Goal: Transaction & Acquisition: Purchase product/service

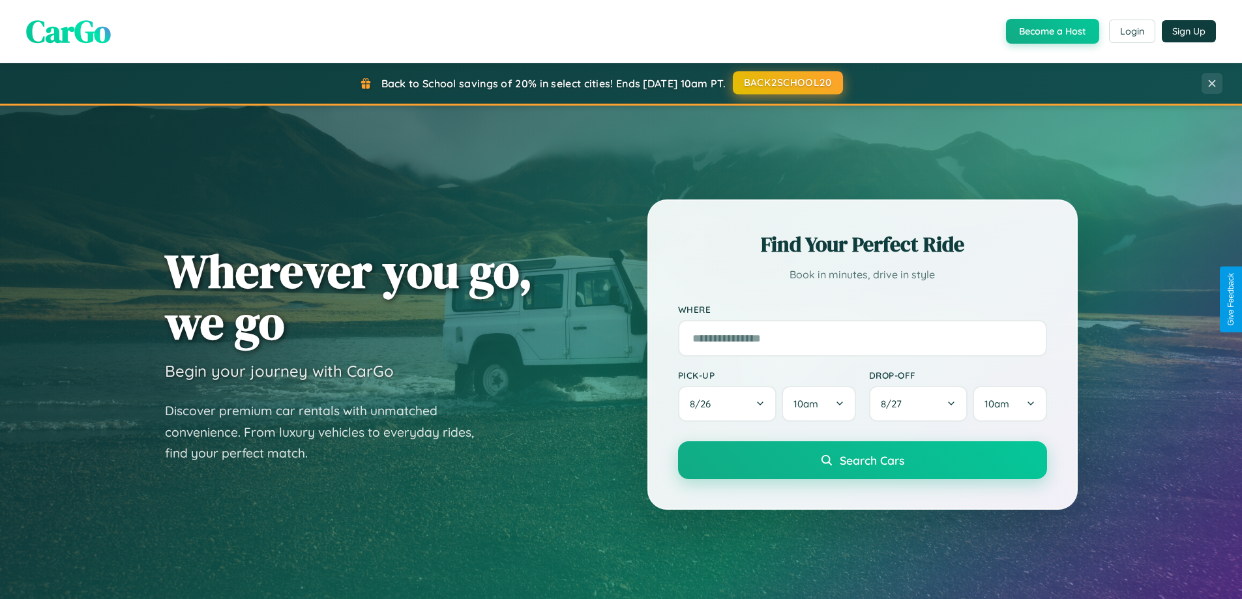
click at [787, 83] on button "BACK2SCHOOL20" at bounding box center [788, 82] width 110 height 23
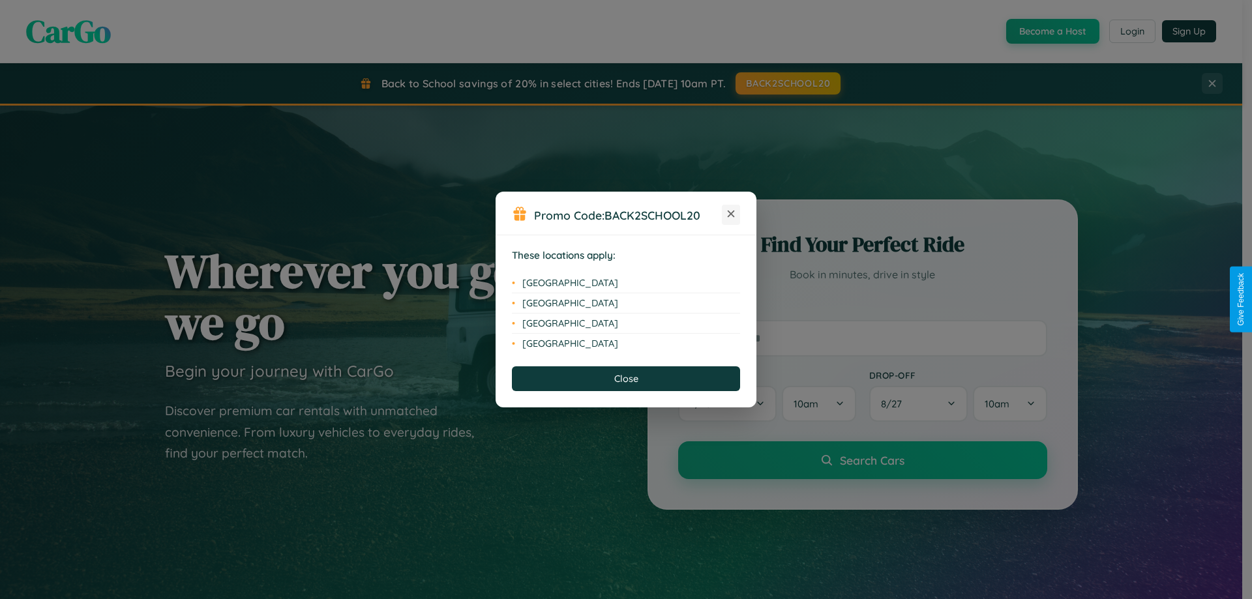
click at [731, 215] on icon at bounding box center [731, 214] width 7 height 7
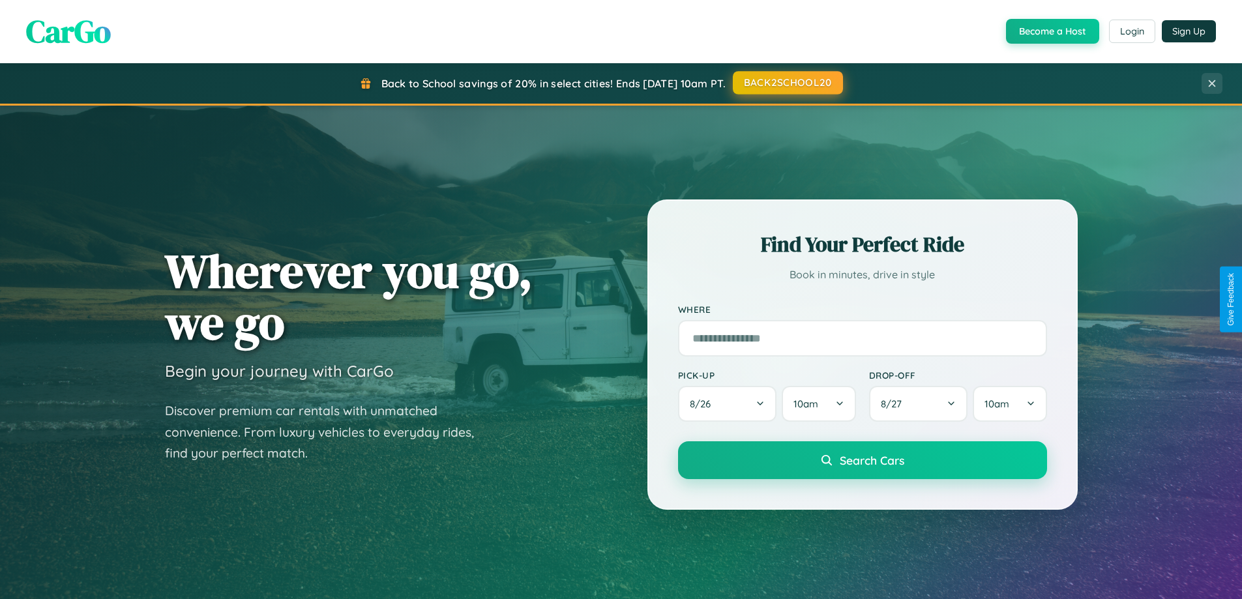
click at [787, 83] on button "BACK2SCHOOL20" at bounding box center [788, 82] width 110 height 23
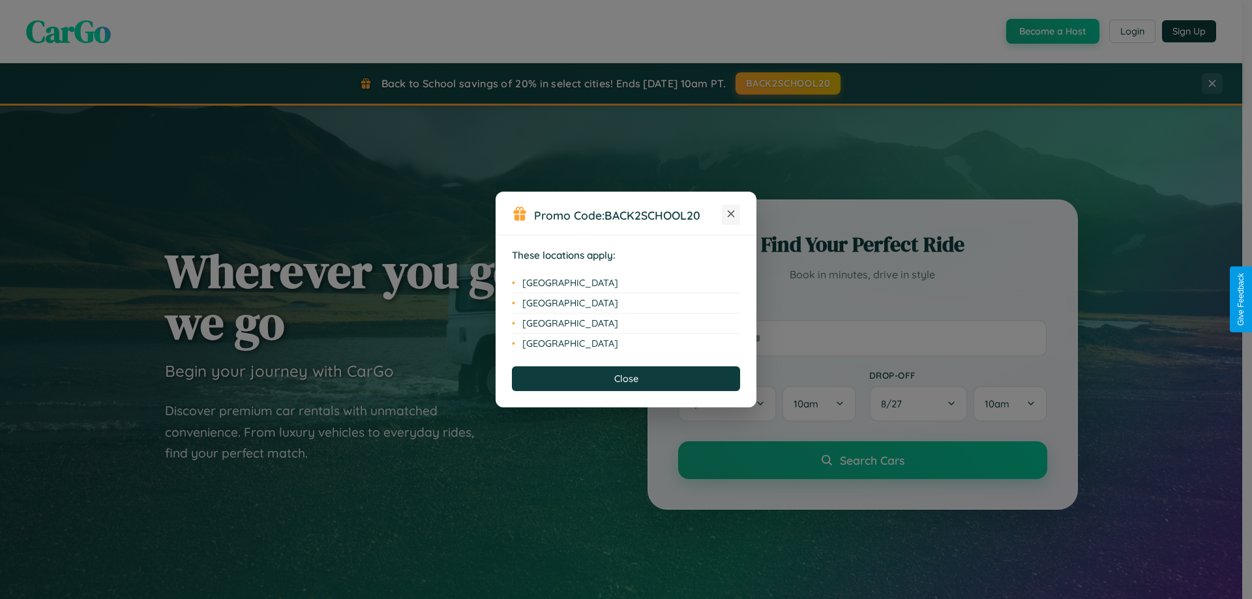
click at [731, 215] on icon at bounding box center [731, 214] width 7 height 7
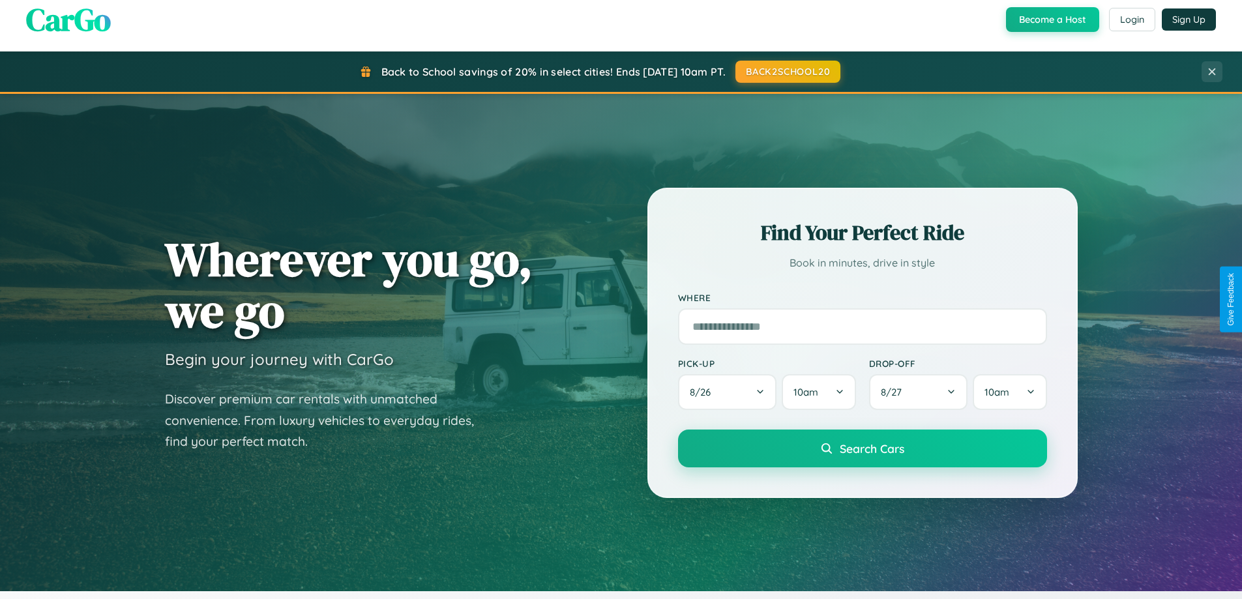
scroll to position [897, 0]
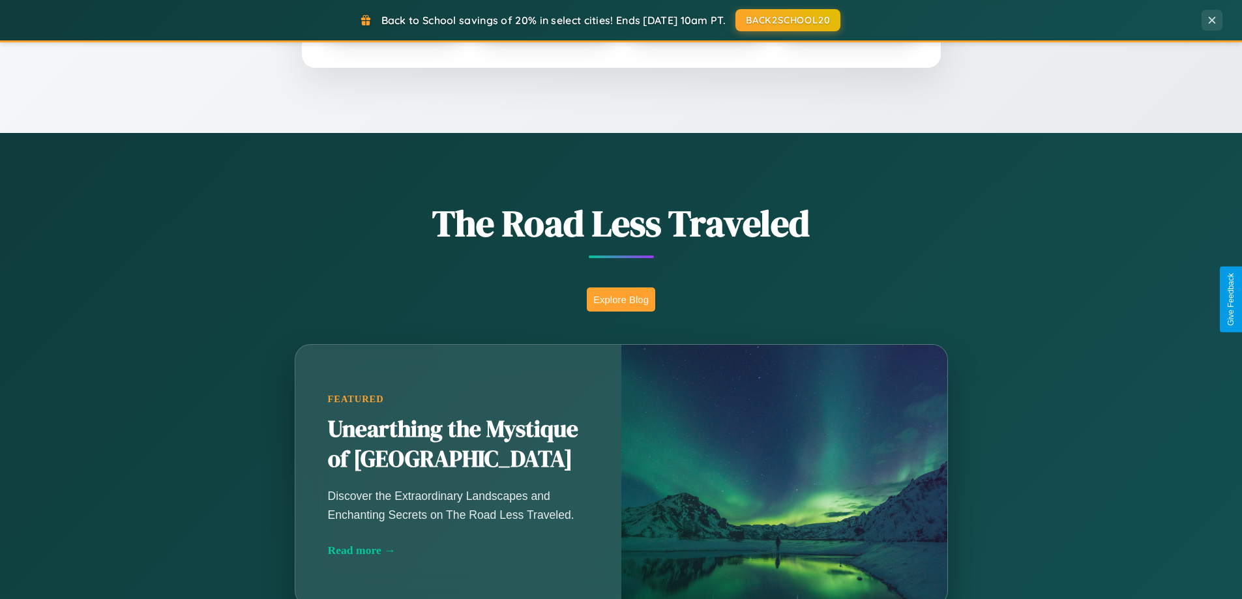
click at [621, 299] on button "Explore Blog" at bounding box center [621, 300] width 68 height 24
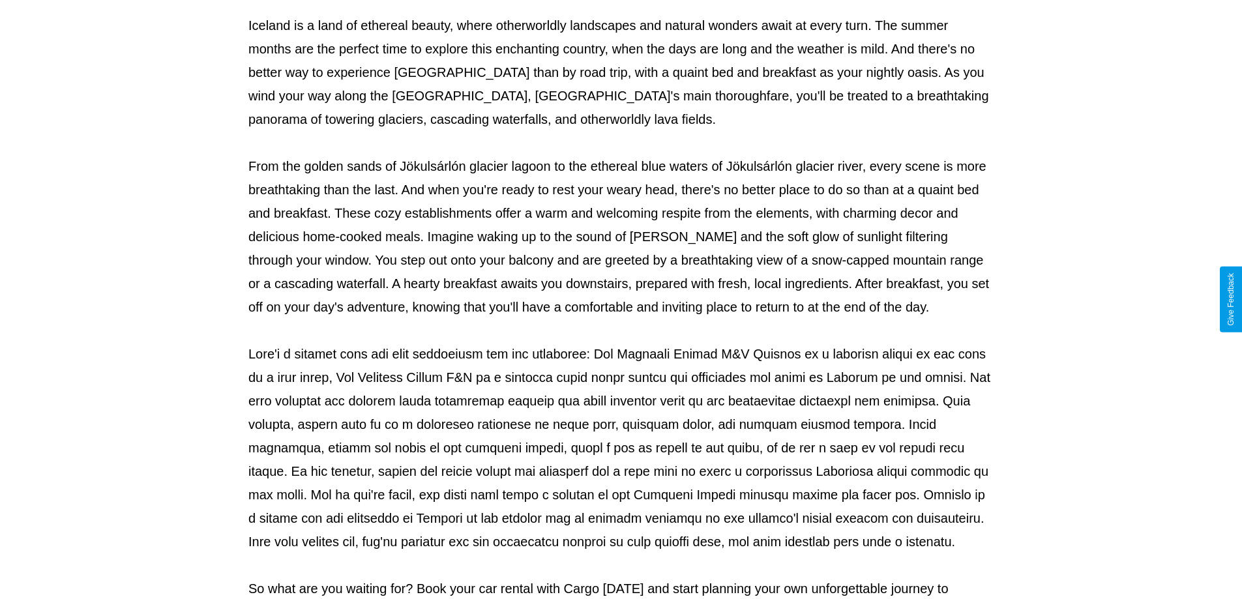
scroll to position [422, 0]
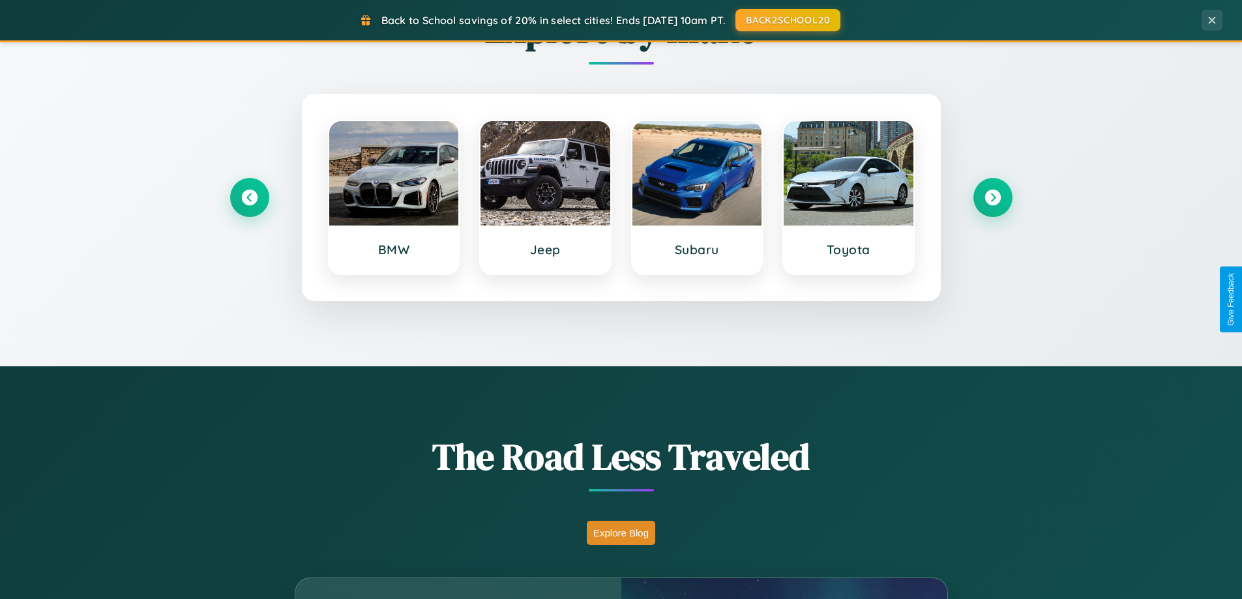
scroll to position [562, 0]
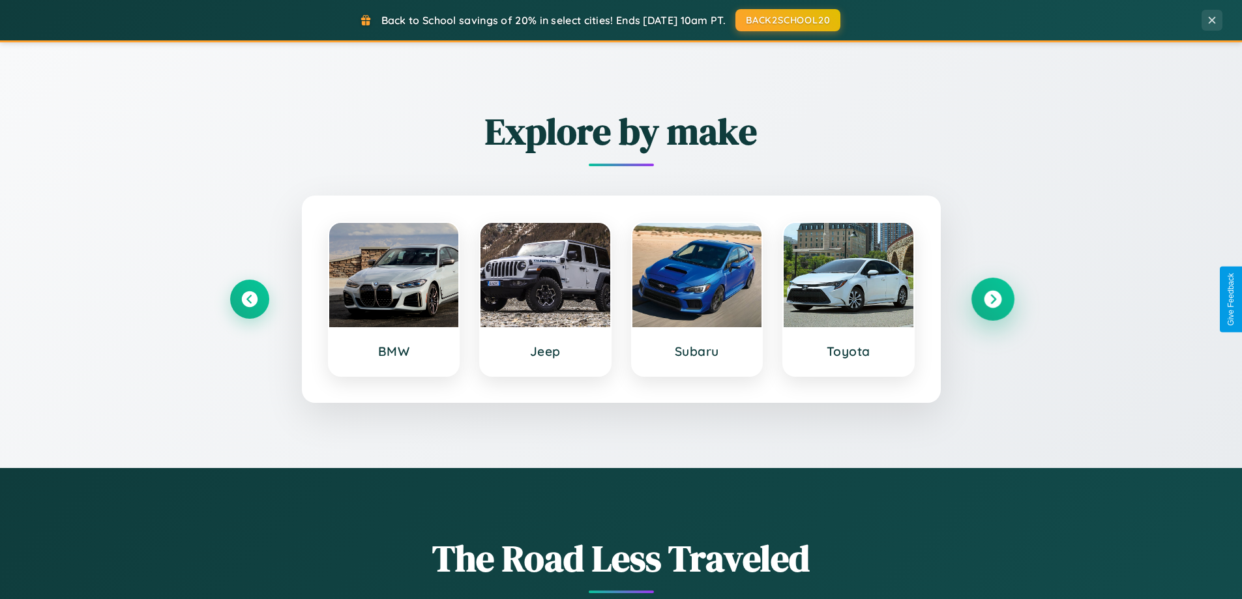
click at [993, 299] on icon at bounding box center [993, 300] width 18 height 18
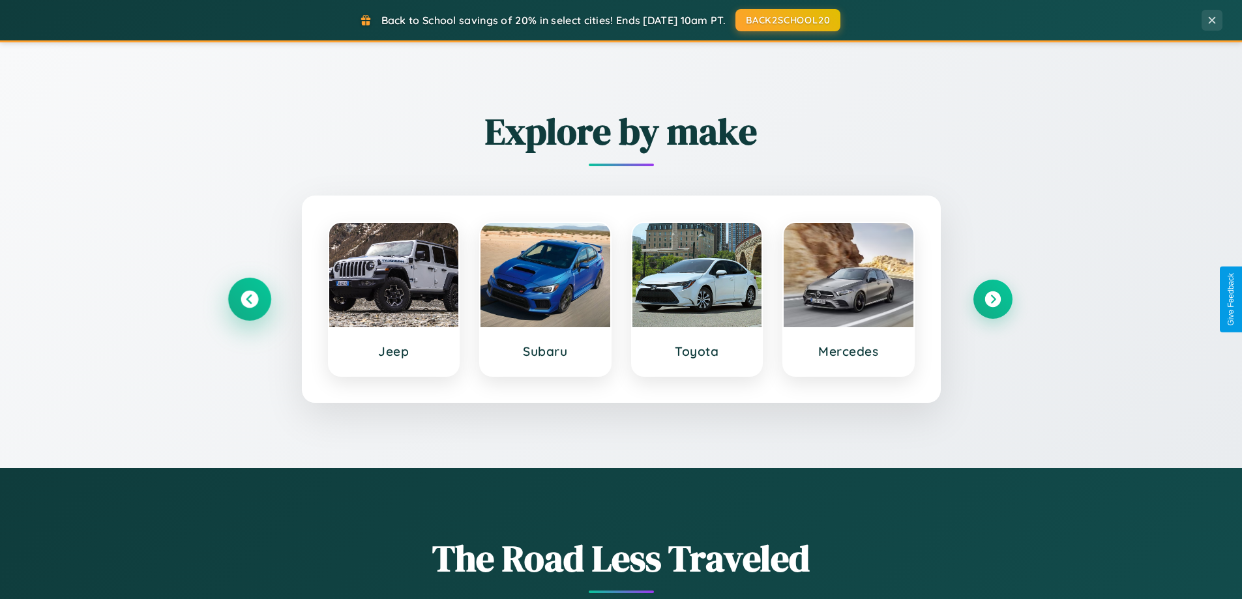
click at [249, 299] on icon at bounding box center [250, 300] width 18 height 18
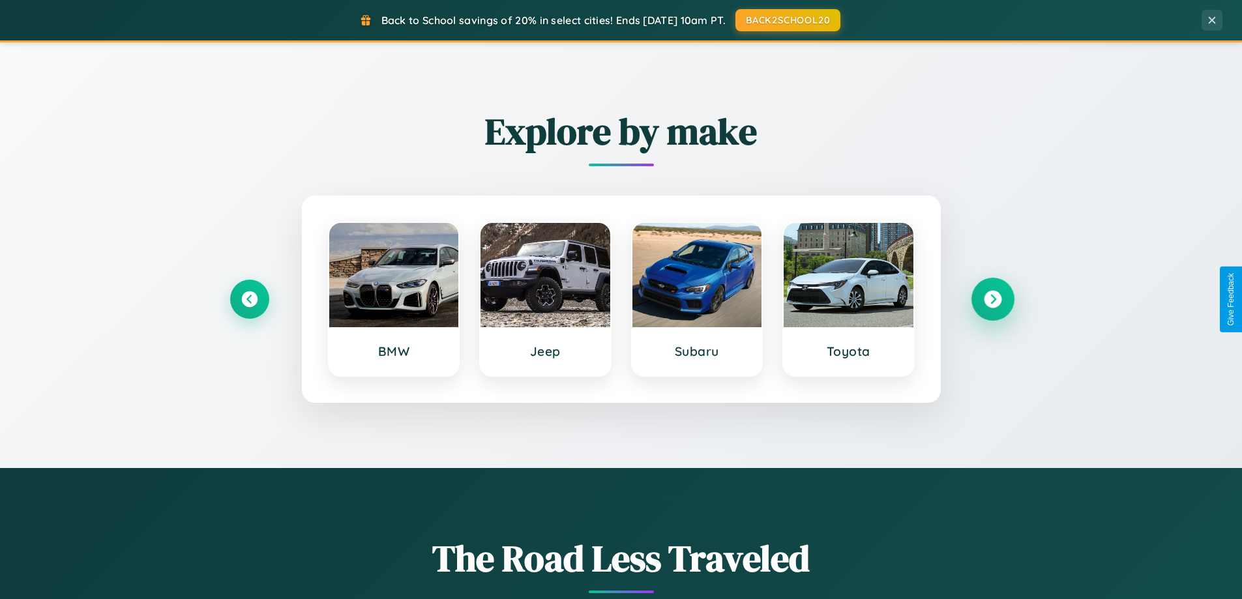
click at [993, 299] on icon at bounding box center [993, 300] width 18 height 18
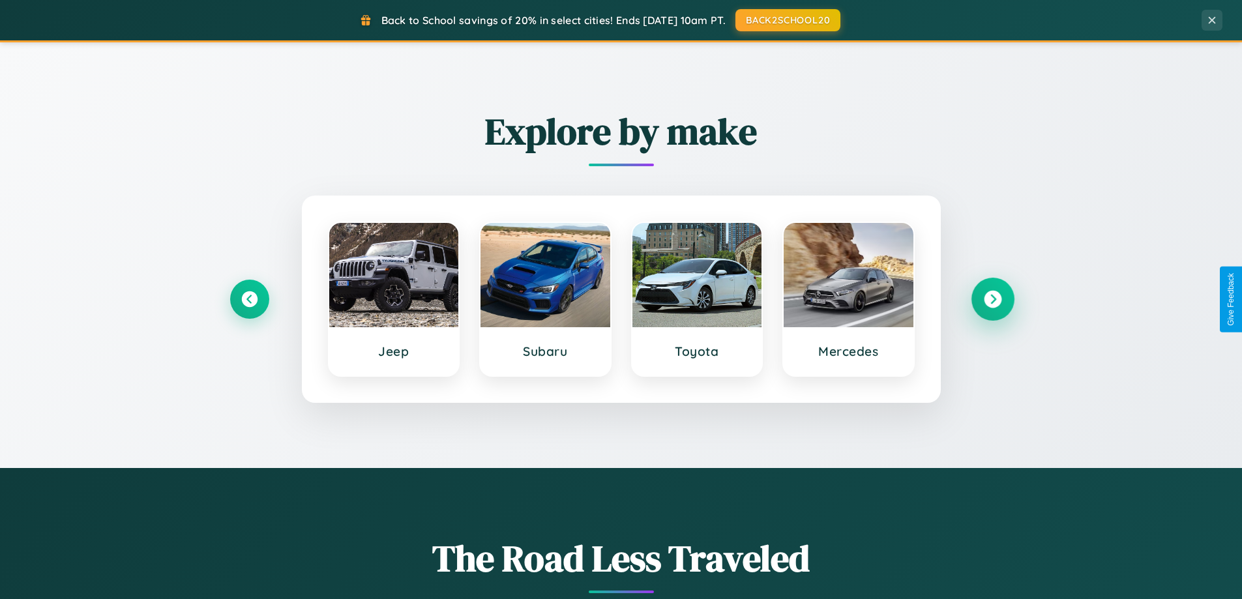
click at [993, 299] on icon at bounding box center [993, 300] width 18 height 18
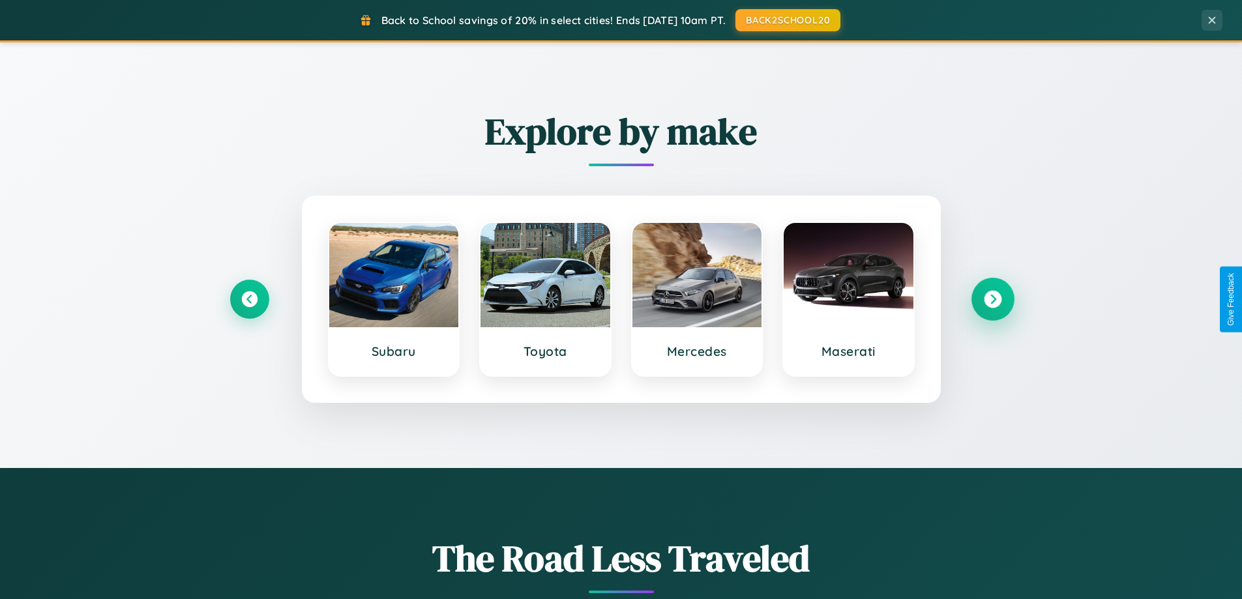
click at [993, 299] on icon at bounding box center [993, 300] width 18 height 18
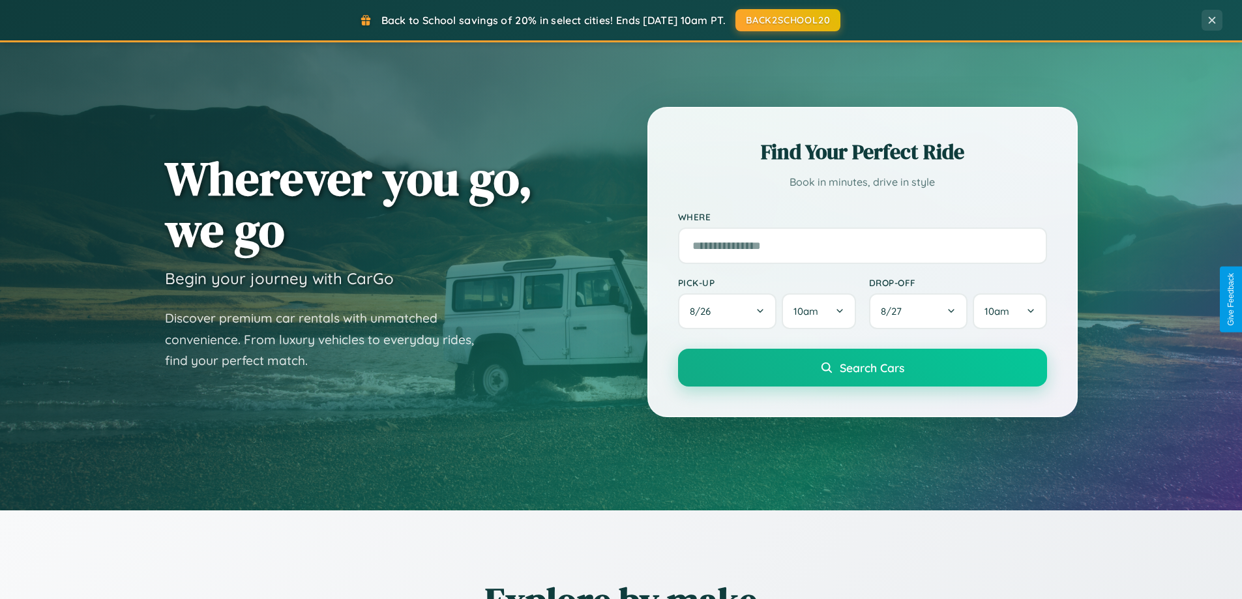
scroll to position [38, 0]
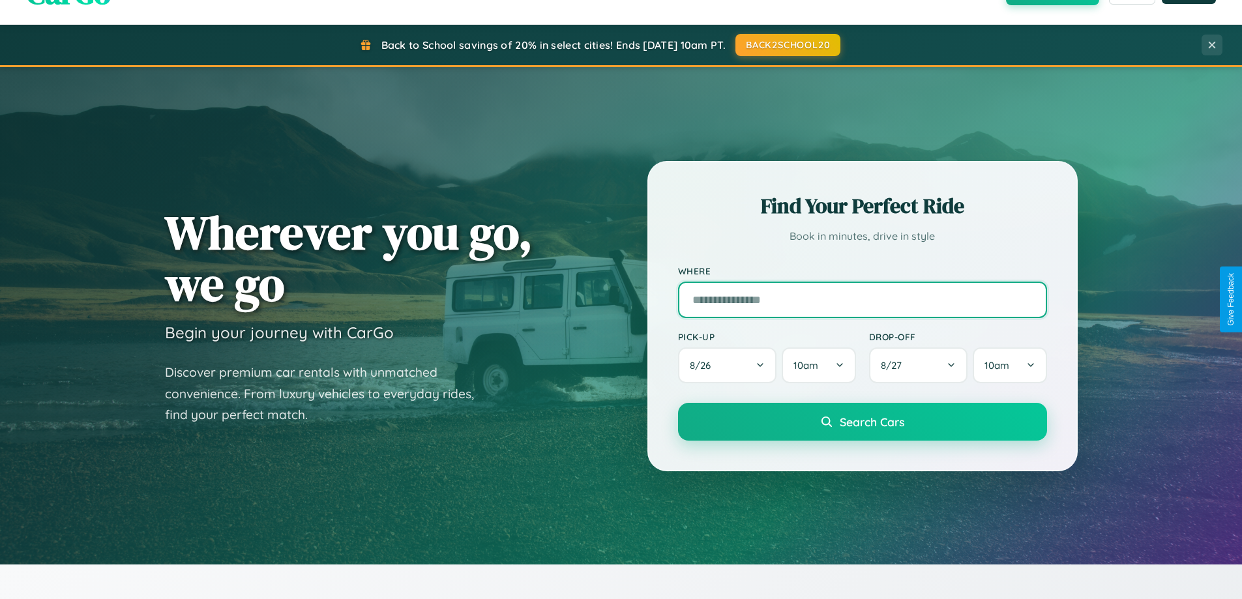
click at [862, 299] on input "text" at bounding box center [862, 300] width 369 height 37
type input "*******"
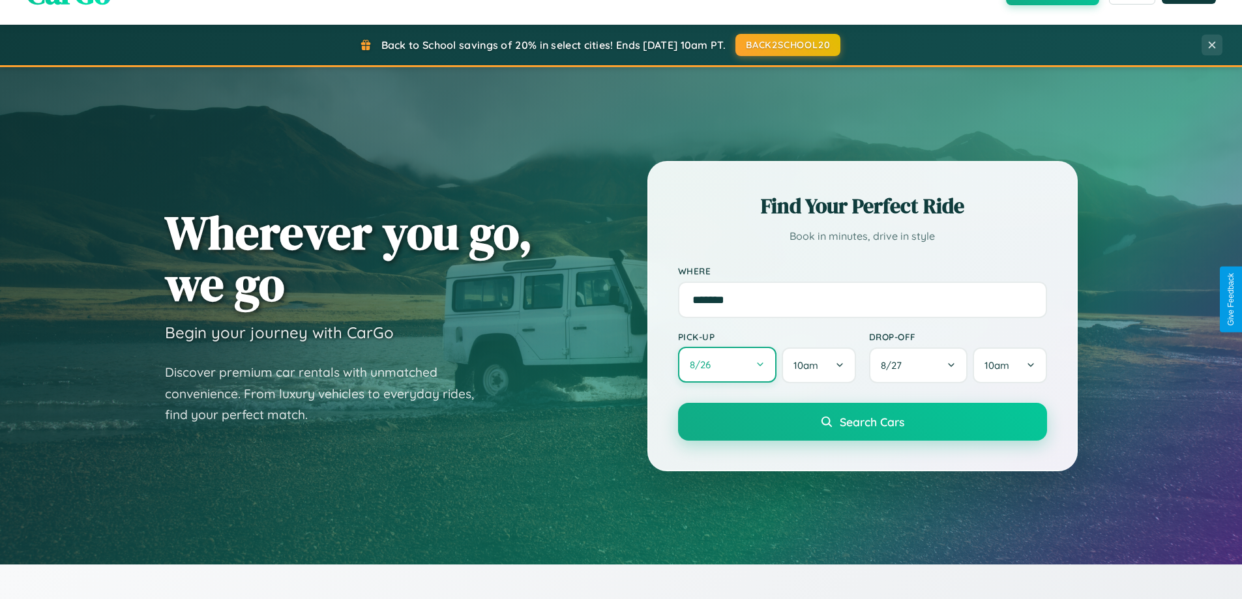
click at [727, 365] on button "8 / 26" at bounding box center [727, 365] width 99 height 36
select select "*"
select select "****"
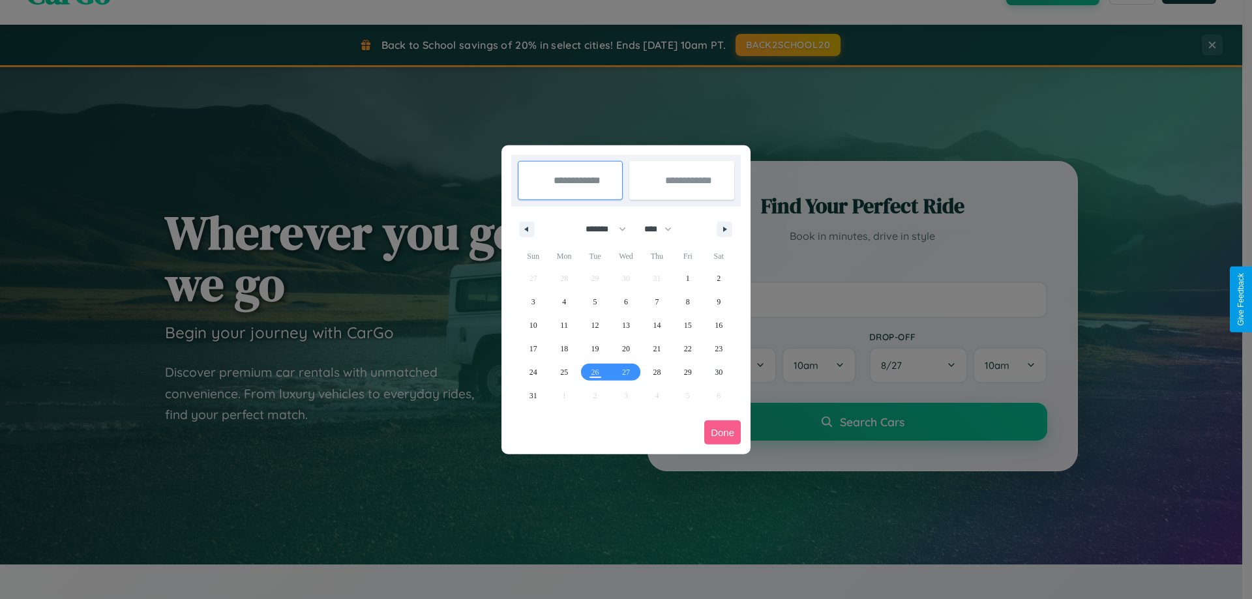
drag, startPoint x: 600, startPoint y: 229, endPoint x: 626, endPoint y: 262, distance: 41.8
click at [600, 229] on select "******* ******** ***** ***** *** **** **** ****** ********* ******* ******** **…" at bounding box center [603, 229] width 55 height 22
select select "*"
drag, startPoint x: 664, startPoint y: 229, endPoint x: 626, endPoint y: 262, distance: 49.9
click at [664, 229] on select "**** **** **** **** **** **** **** **** **** **** **** **** **** **** **** ****…" at bounding box center [657, 229] width 39 height 22
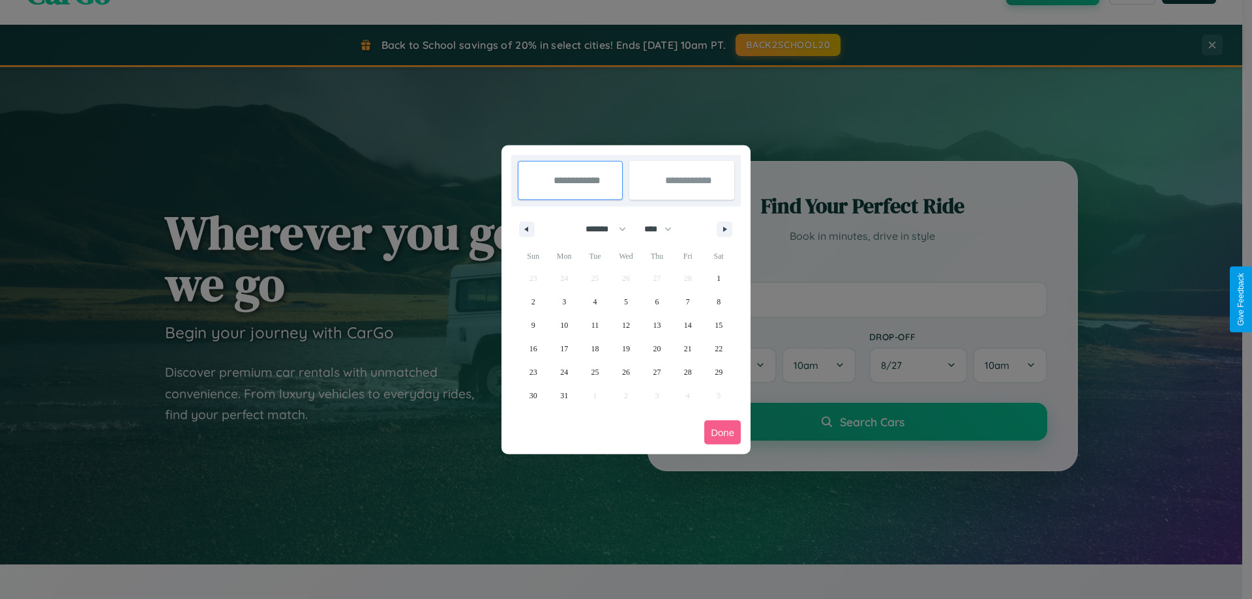
select select "****"
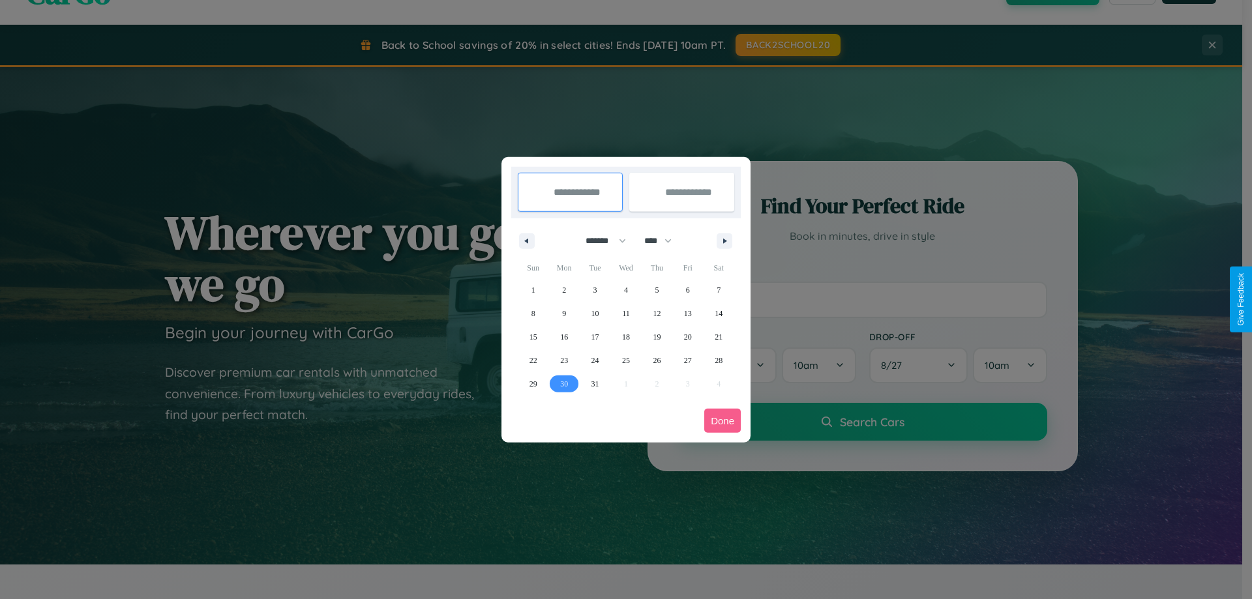
click at [564, 383] on span "30" at bounding box center [564, 383] width 8 height 23
type input "**********"
click at [725, 241] on icon "button" at bounding box center [727, 241] width 7 height 5
select select "*"
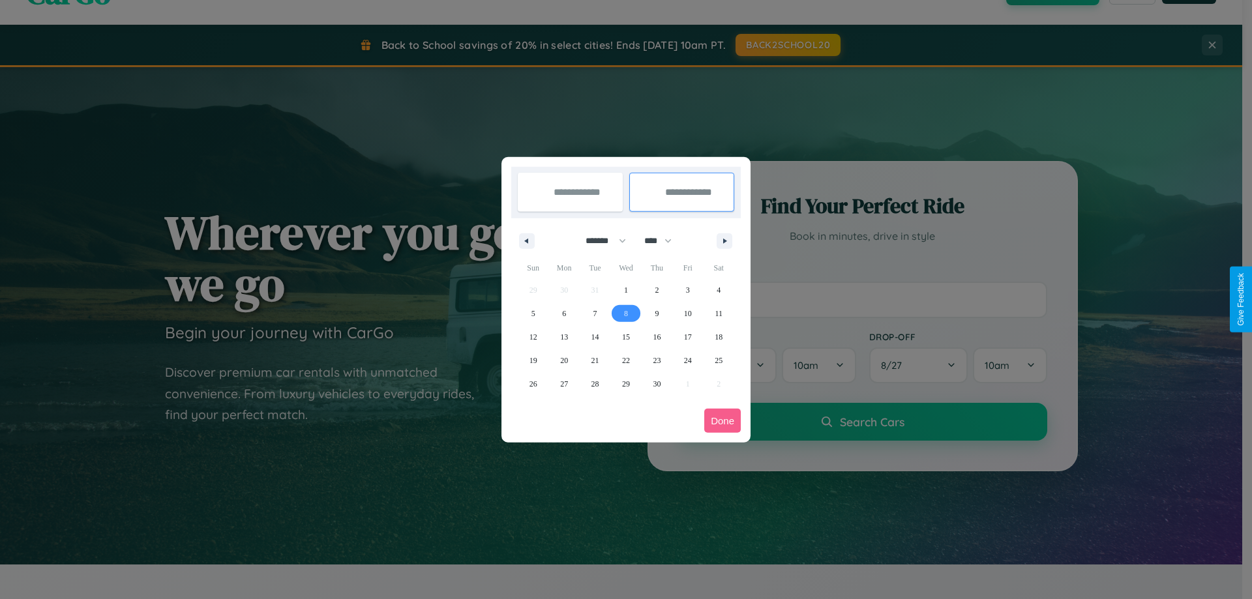
click at [625, 313] on span "8" at bounding box center [626, 313] width 4 height 23
type input "**********"
select select "*"
click at [723, 421] on button "Done" at bounding box center [722, 421] width 37 height 24
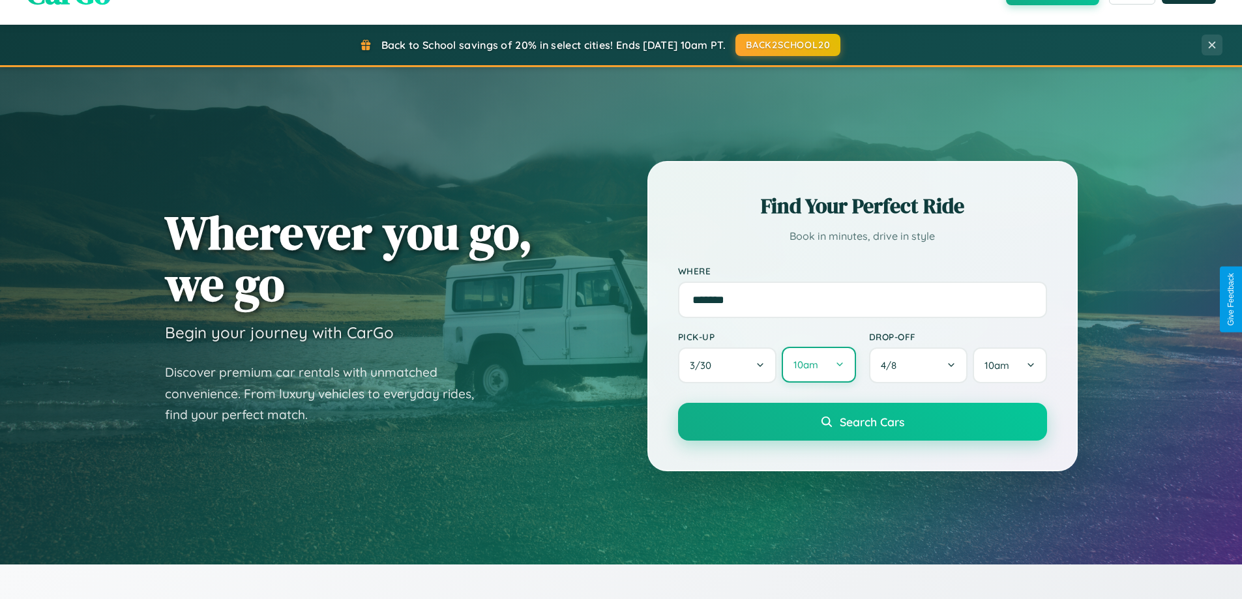
click at [818, 365] on button "10am" at bounding box center [819, 365] width 74 height 36
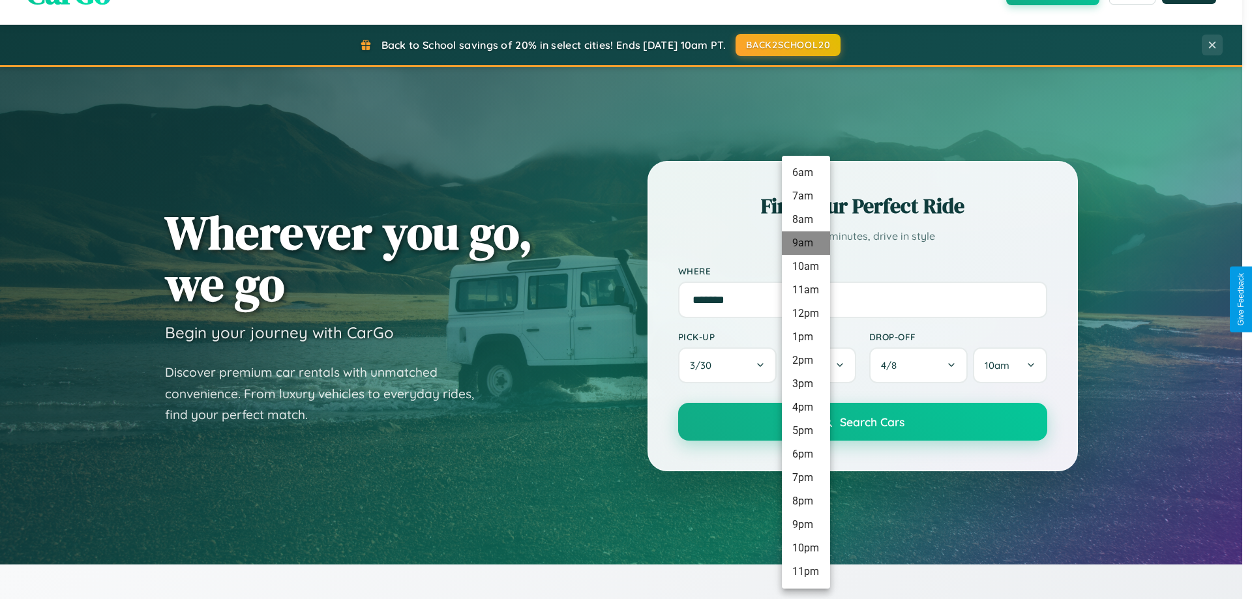
click at [805, 243] on li "9am" at bounding box center [806, 243] width 48 height 23
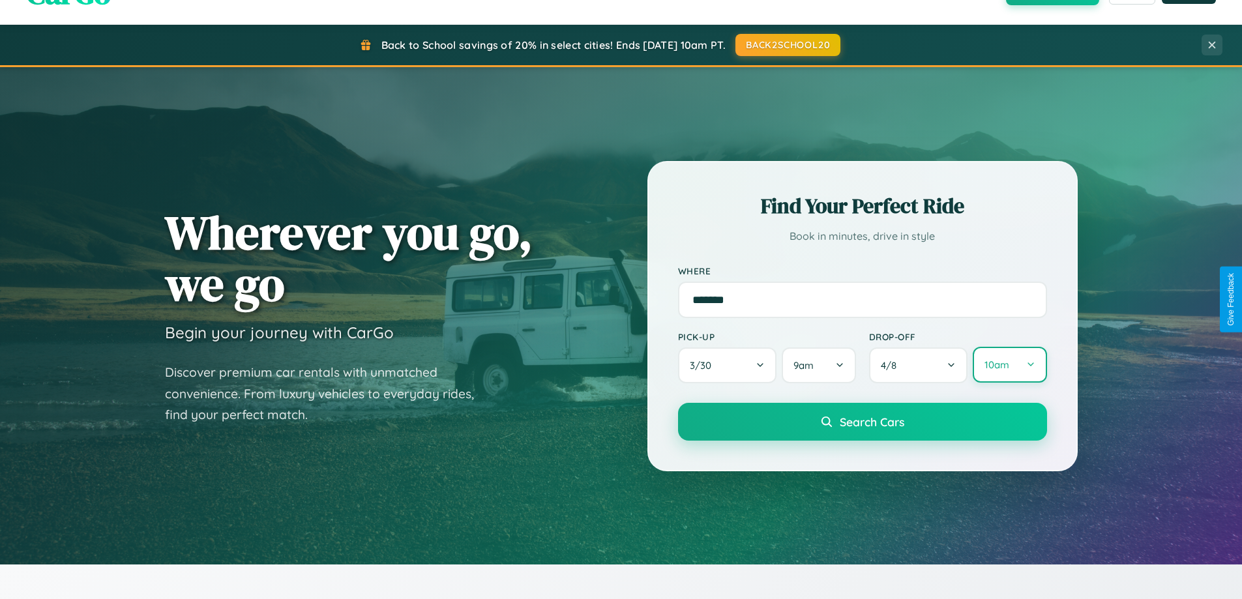
click at [1010, 365] on button "10am" at bounding box center [1010, 365] width 74 height 36
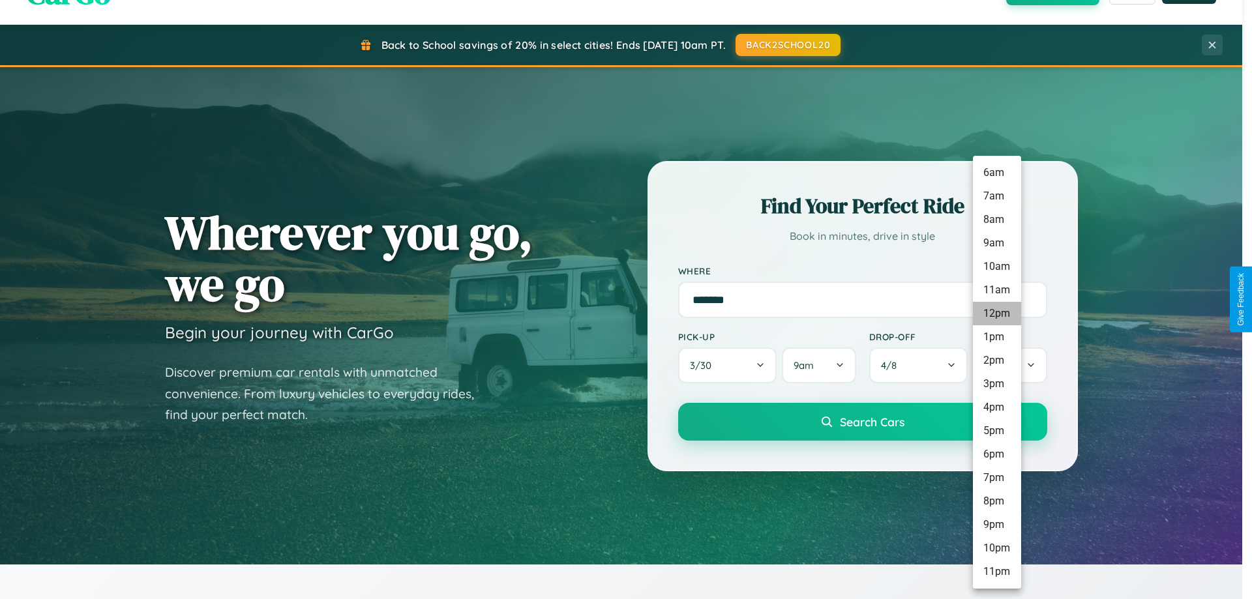
click at [996, 314] on li "12pm" at bounding box center [997, 313] width 48 height 23
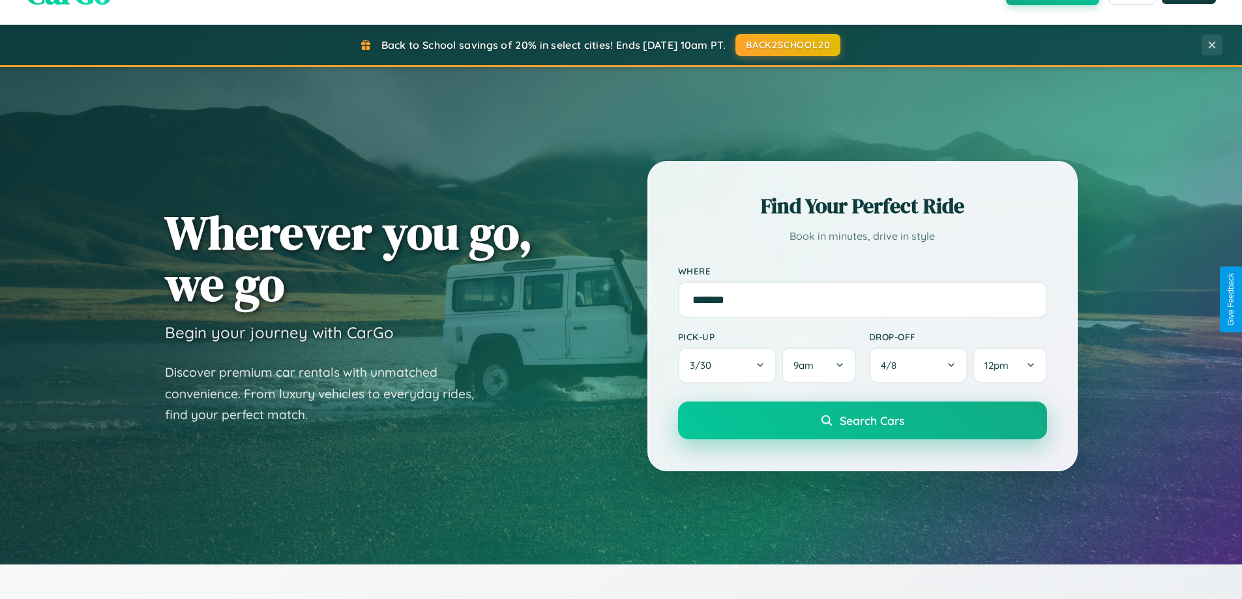
click at [862, 422] on span "Search Cars" at bounding box center [872, 420] width 65 height 14
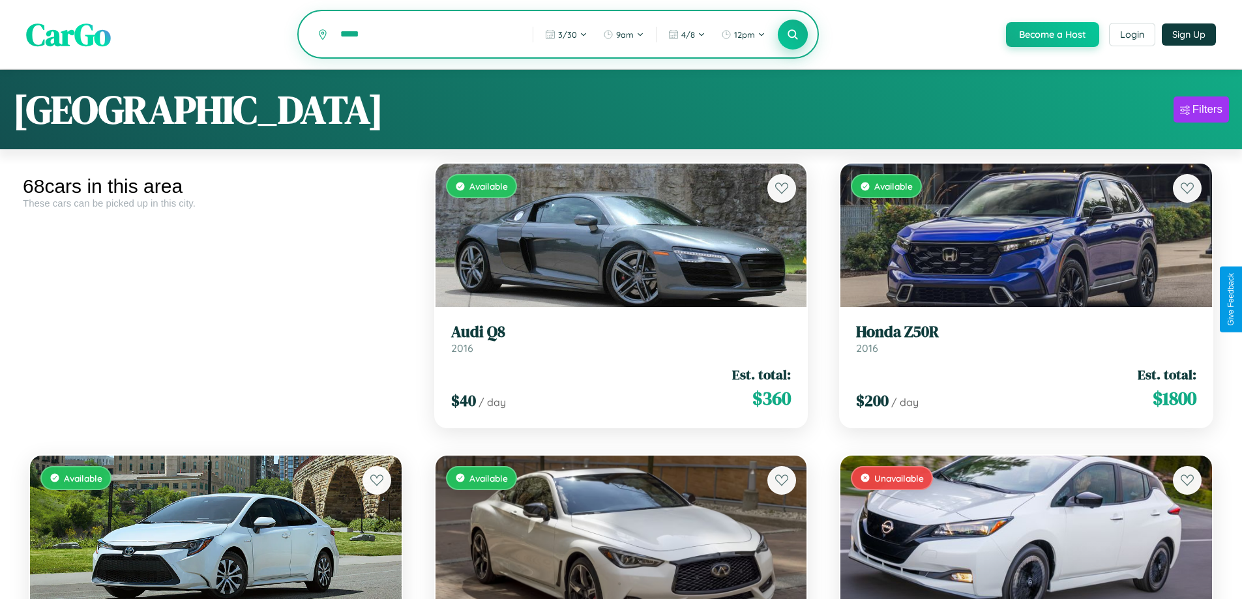
type input "*****"
click at [792, 35] on icon at bounding box center [793, 34] width 12 height 12
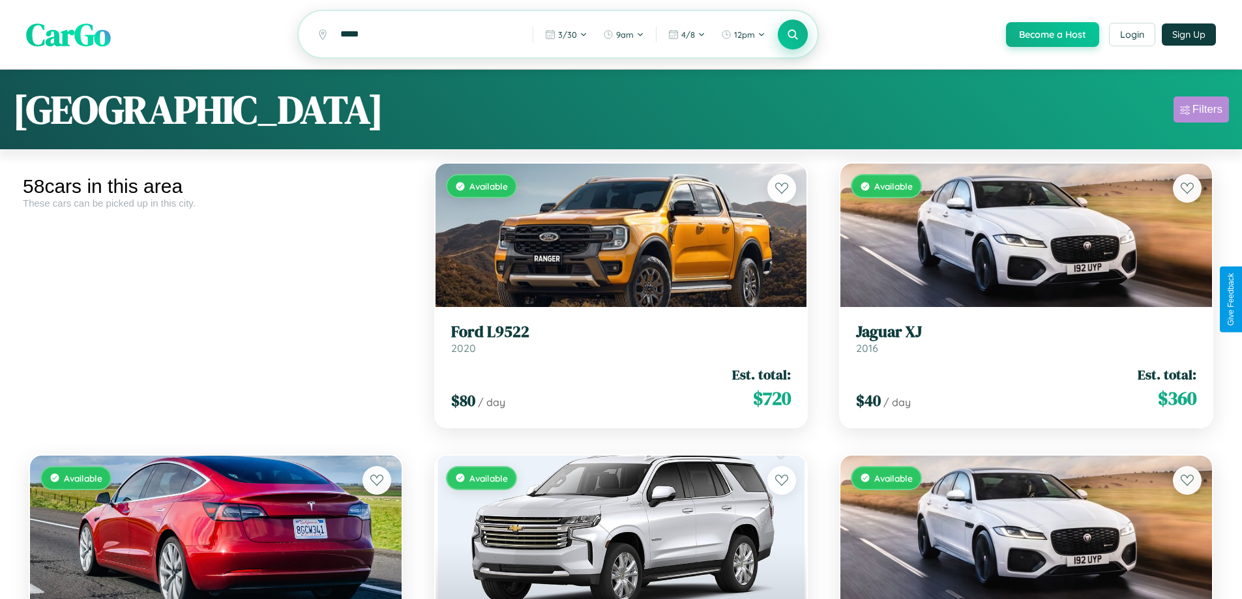
click at [1201, 112] on div "Filters" at bounding box center [1208, 109] width 30 height 13
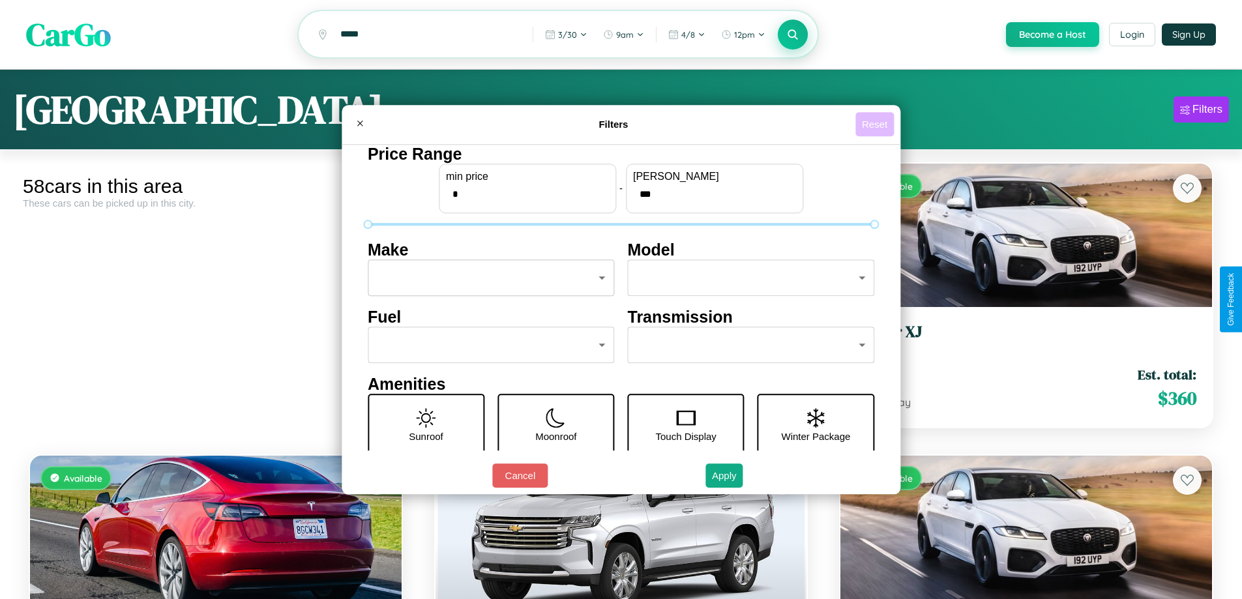
click at [876, 124] on button "Reset" at bounding box center [875, 124] width 38 height 24
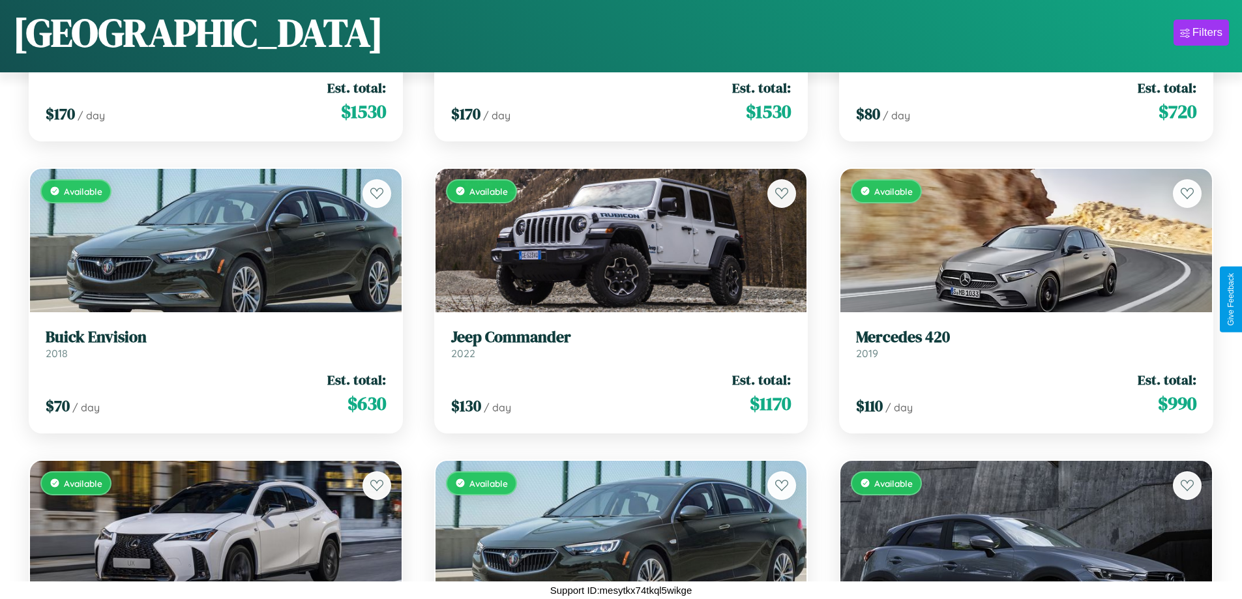
scroll to position [4564, 0]
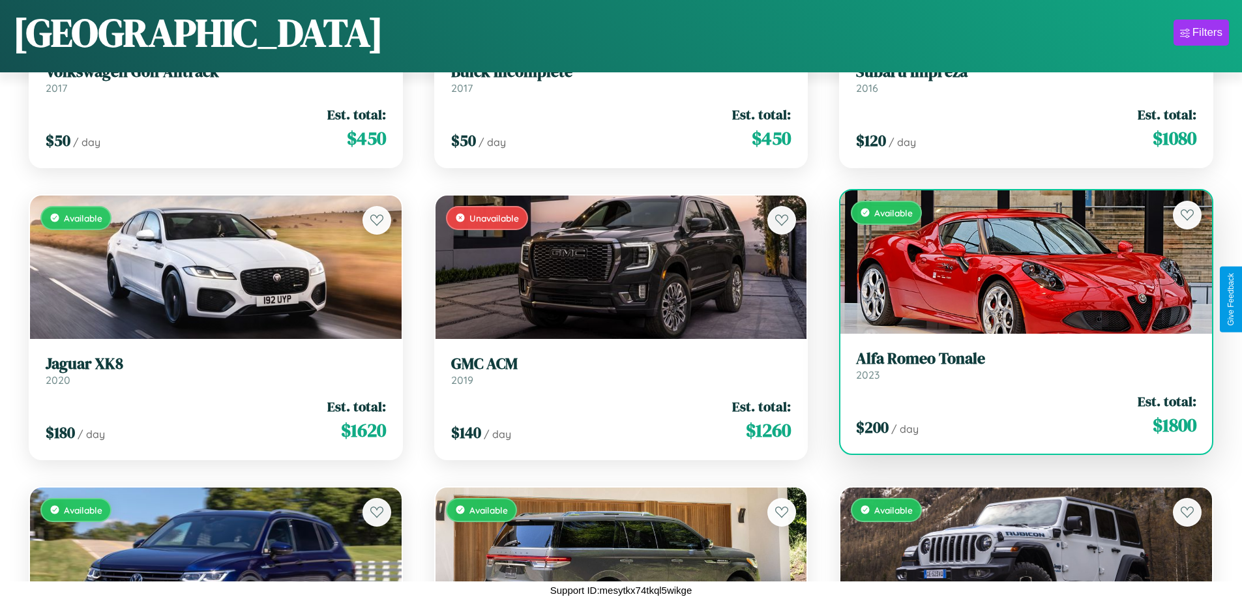
click at [1018, 368] on h3 "Alfa Romeo Tonale" at bounding box center [1026, 359] width 340 height 19
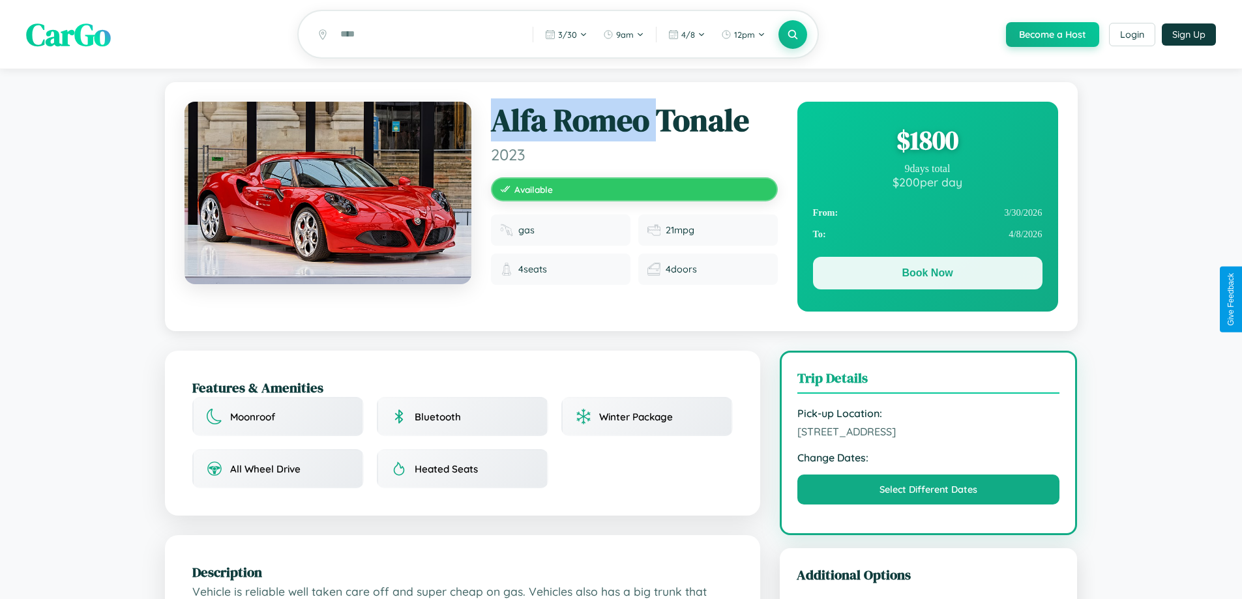
click at [927, 275] on button "Book Now" at bounding box center [928, 273] width 230 height 33
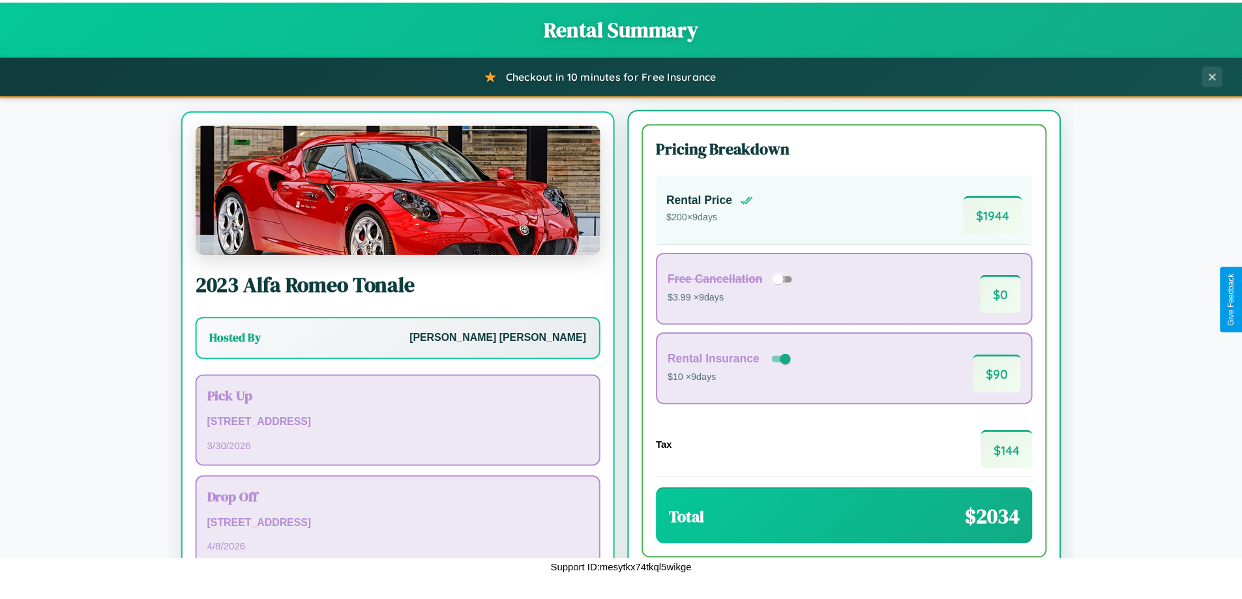
scroll to position [61, 0]
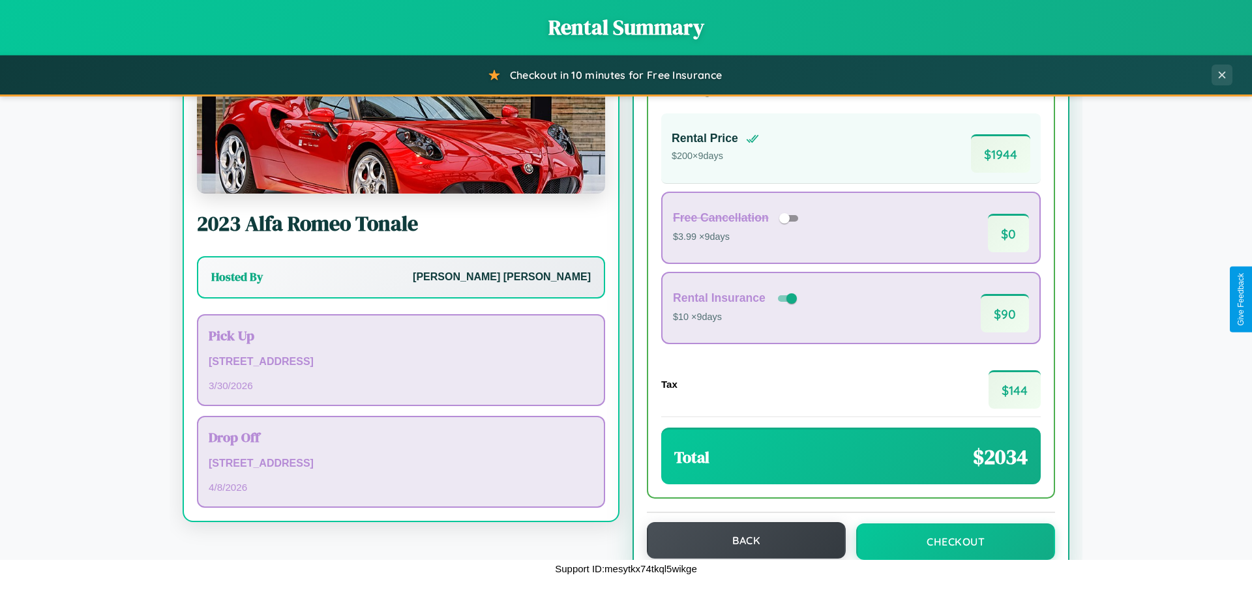
click at [740, 541] on button "Back" at bounding box center [746, 540] width 199 height 37
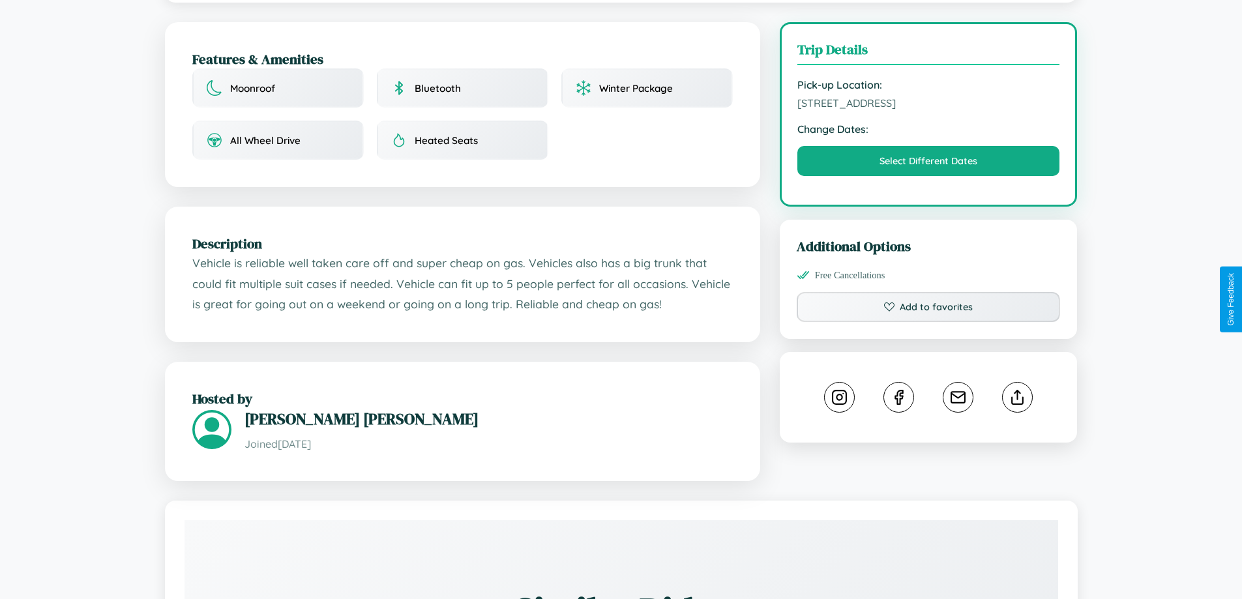
scroll to position [338, 0]
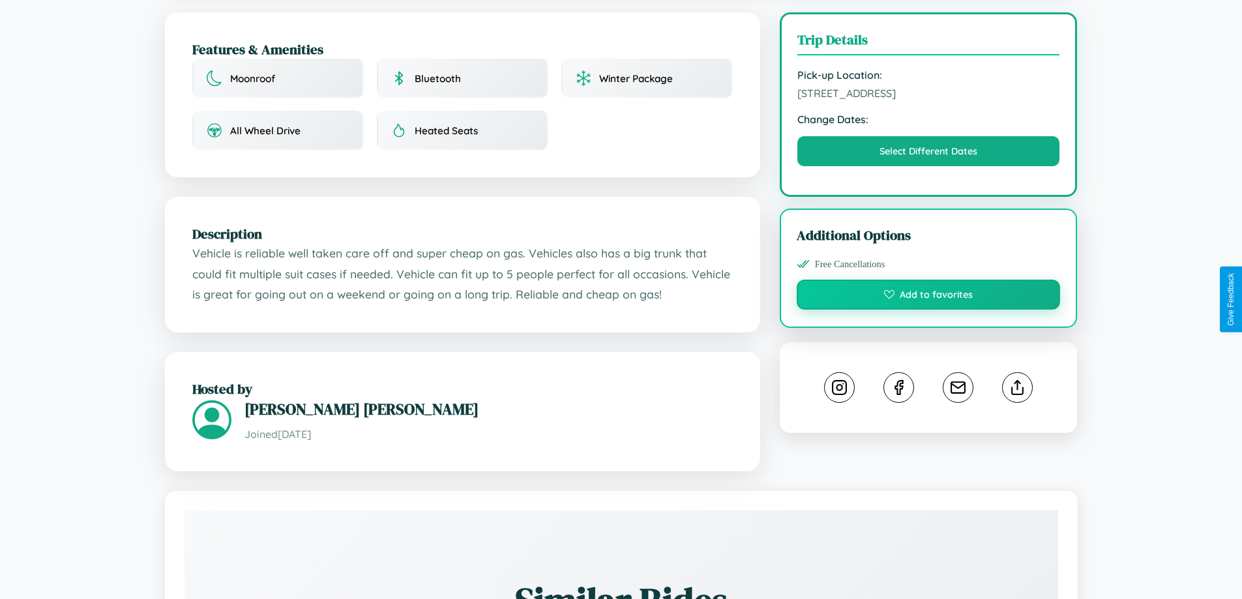
click at [929, 298] on button "Add to favorites" at bounding box center [929, 295] width 264 height 30
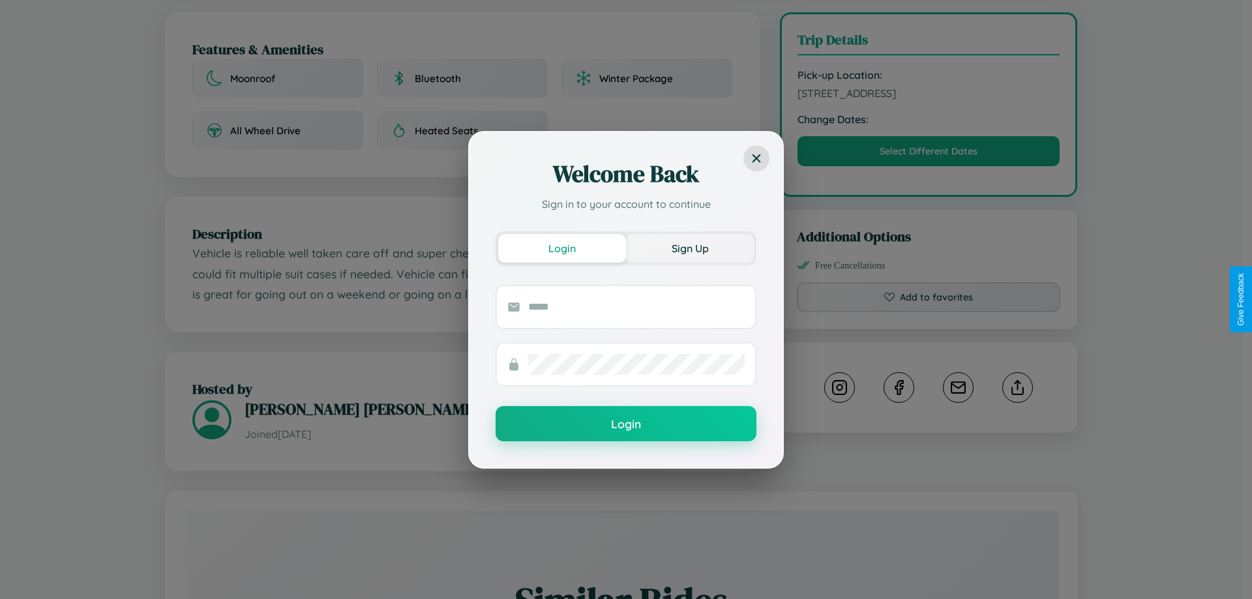
click at [690, 248] on button "Sign Up" at bounding box center [690, 248] width 128 height 29
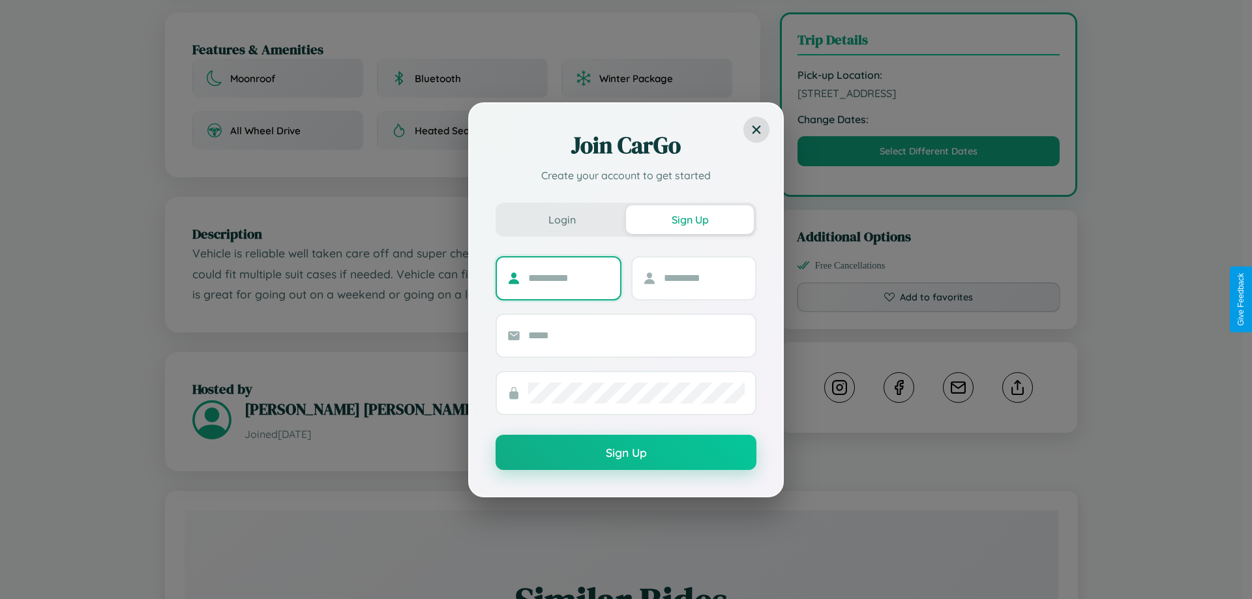
click at [569, 278] on input "text" at bounding box center [569, 278] width 82 height 21
type input "******"
click at [704, 278] on input "text" at bounding box center [705, 278] width 82 height 21
type input "*****"
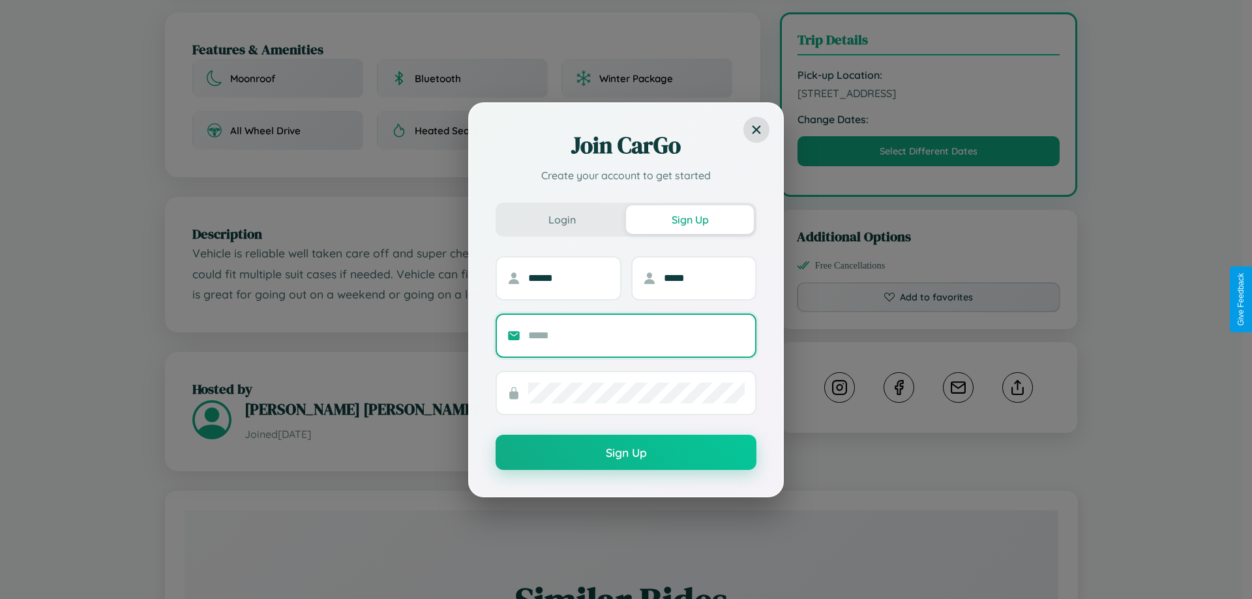
click at [637, 335] on input "text" at bounding box center [636, 335] width 217 height 21
type input "**********"
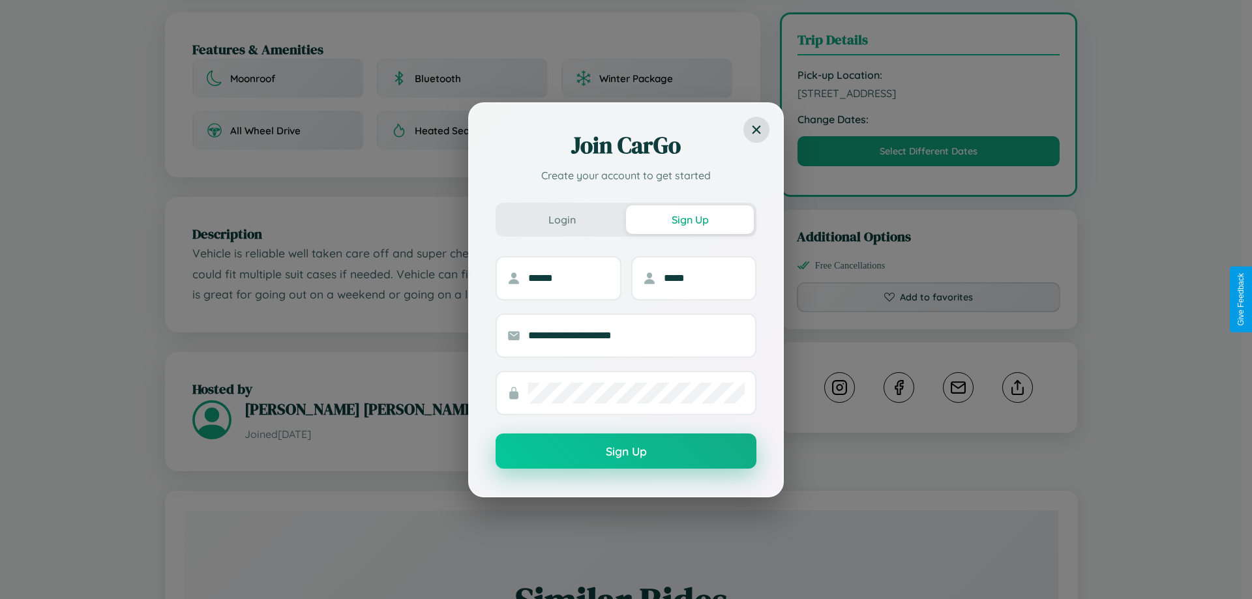
click at [626, 452] on button "Sign Up" at bounding box center [626, 451] width 261 height 35
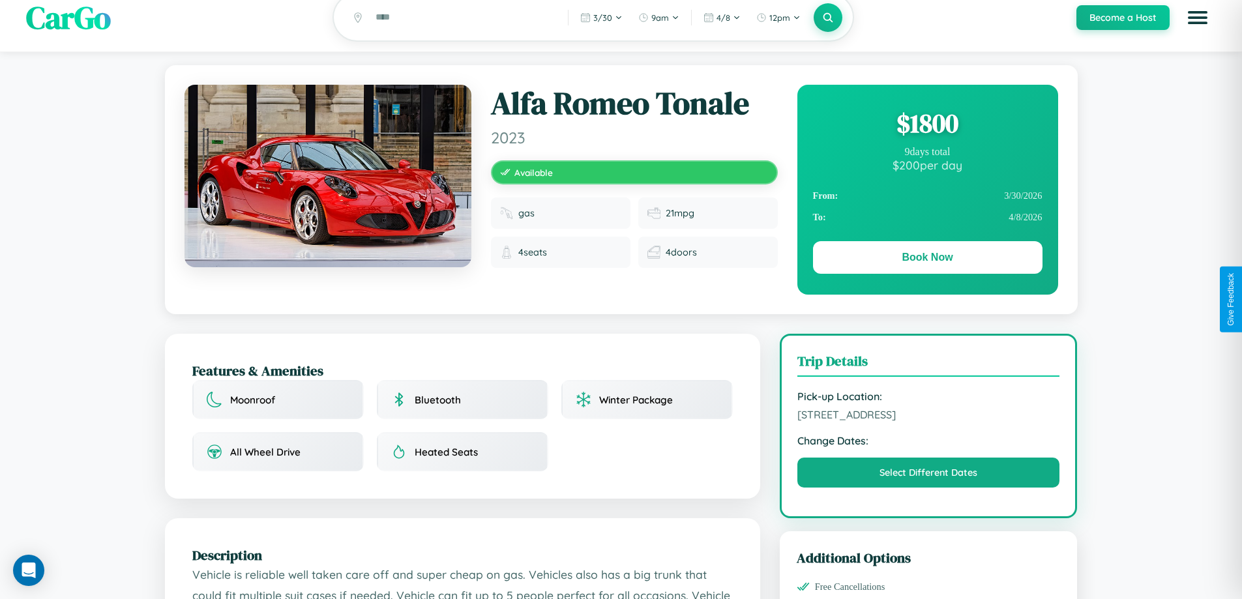
scroll to position [0, 0]
